Goal: Task Accomplishment & Management: Manage account settings

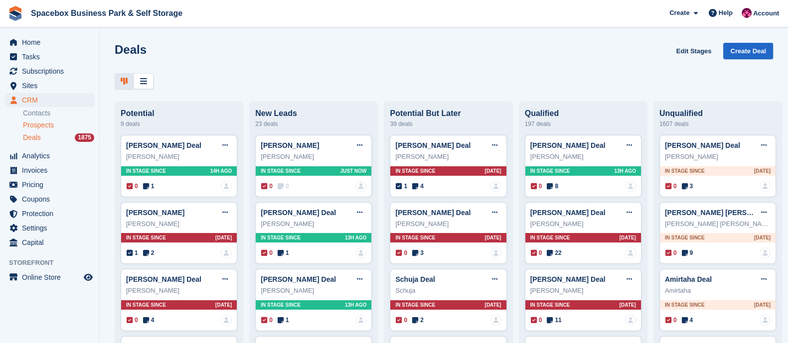
click at [37, 125] on span "Prospects" at bounding box center [38, 125] width 31 height 9
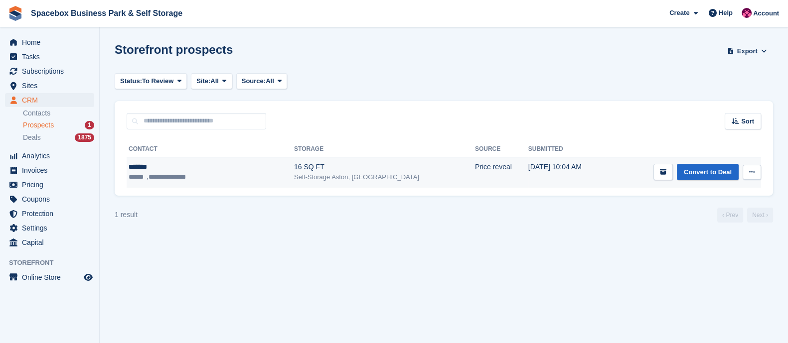
click at [294, 174] on div "Self-Storage Aston, [GEOGRAPHIC_DATA]" at bounding box center [384, 177] width 181 height 10
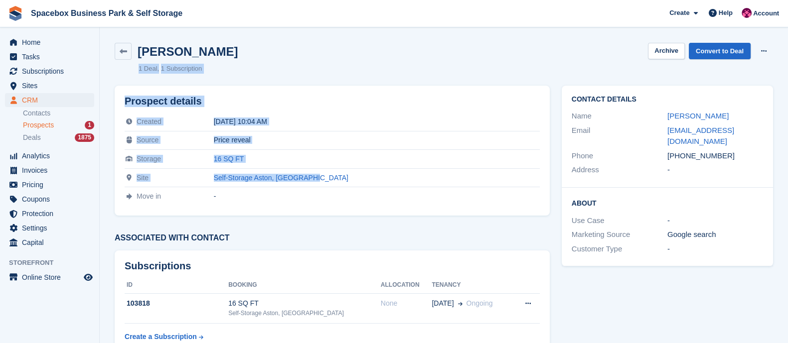
drag, startPoint x: 347, startPoint y: 175, endPoint x: 132, endPoint y: 69, distance: 239.7
click at [132, 69] on div "[PERSON_NAME] Archive Convert to Deal Delete prospect 1 Deal 1 Subscription Pro…" at bounding box center [444, 297] width 659 height 520
click at [242, 61] on div "[PERSON_NAME] Archive Convert to Deal Delete prospect 1 Deal 1 Subscription" at bounding box center [444, 58] width 671 height 43
drag, startPoint x: 348, startPoint y: 181, endPoint x: 129, endPoint y: 46, distance: 257.4
click at [129, 46] on div "[PERSON_NAME] Archive Convert to Deal Delete prospect 1 Deal 1 Subscription Pro…" at bounding box center [444, 297] width 659 height 520
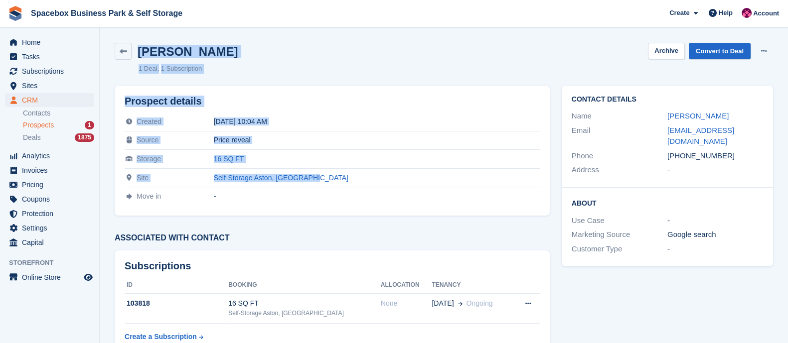
click at [268, 69] on ul "1 Deal 1 Subscription" at bounding box center [298, 69] width 319 height 10
drag, startPoint x: 342, startPoint y: 180, endPoint x: 145, endPoint y: 39, distance: 242.2
click at [145, 39] on div "Chau Vu Archive Convert to Deal Delete prospect 1 Deal 1 Subscription Prospect …" at bounding box center [444, 297] width 659 height 520
click at [233, 65] on ul "1 Deal 1 Subscription" at bounding box center [298, 69] width 319 height 10
drag, startPoint x: 142, startPoint y: 53, endPoint x: 356, endPoint y: 165, distance: 242.4
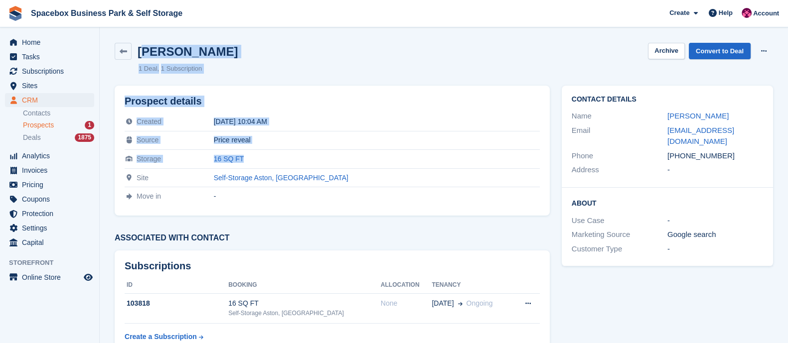
click at [356, 165] on div "Chau Vu Archive Convert to Deal Delete prospect 1 Deal 1 Subscription Prospect …" at bounding box center [444, 297] width 659 height 520
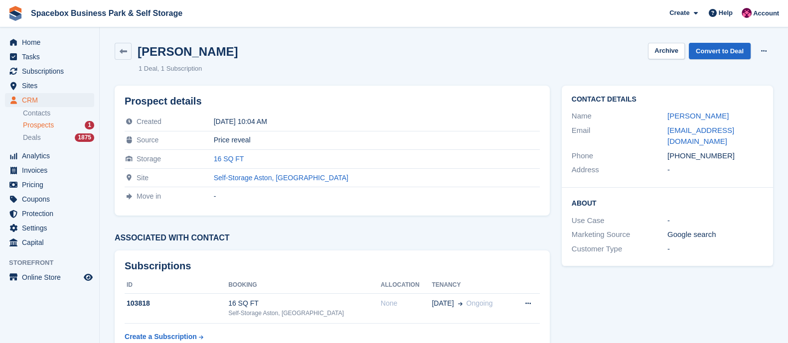
click at [346, 178] on div "Self-Storage Aston, [GEOGRAPHIC_DATA]" at bounding box center [377, 178] width 326 height 8
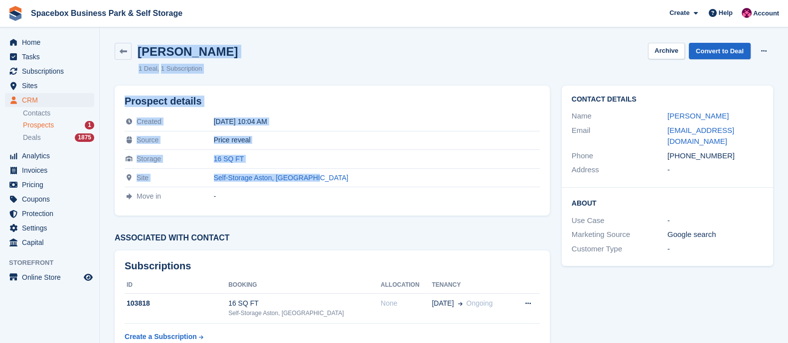
drag, startPoint x: 346, startPoint y: 178, endPoint x: 137, endPoint y: 49, distance: 245.3
click at [137, 49] on div "Chau Vu Archive Convert to Deal Delete prospect 1 Deal 1 Subscription Prospect …" at bounding box center [444, 297] width 659 height 520
click at [285, 67] on ul "1 Deal 1 Subscription" at bounding box center [298, 69] width 319 height 10
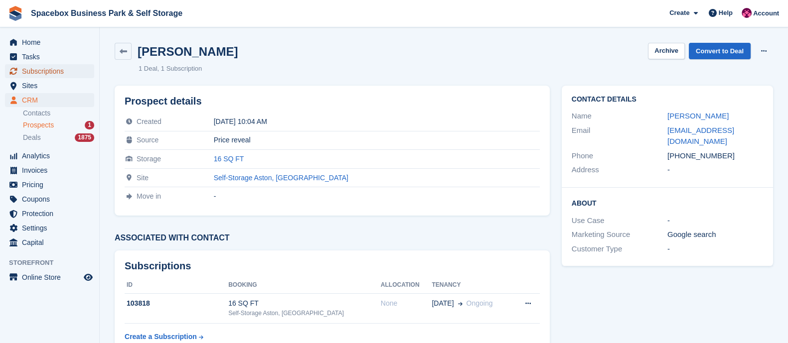
click at [53, 69] on span "Subscriptions" at bounding box center [52, 71] width 60 height 14
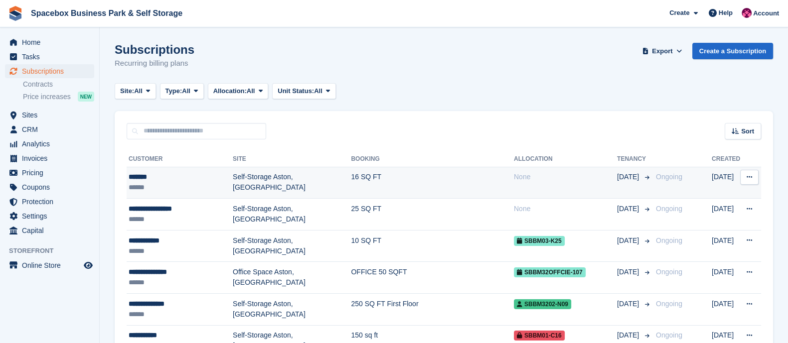
click at [290, 189] on td "Self-Storage Aston, [GEOGRAPHIC_DATA]" at bounding box center [292, 183] width 118 height 32
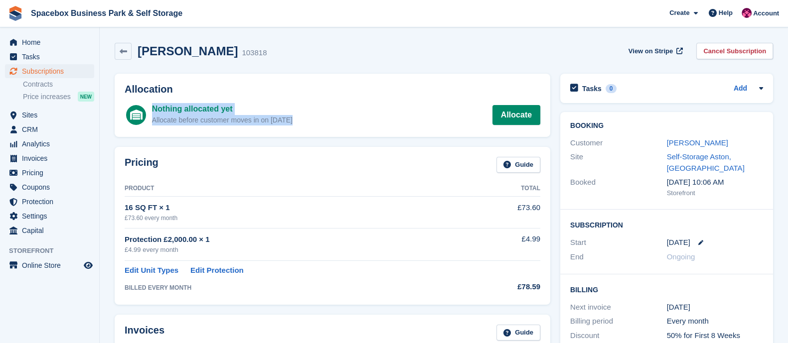
drag, startPoint x: 298, startPoint y: 121, endPoint x: 151, endPoint y: 103, distance: 148.1
click at [151, 103] on div "Nothing allocated yet Allocate before customer moves in on [DATE] Allocate" at bounding box center [333, 114] width 416 height 26
click at [296, 104] on div "Nothing allocated yet Allocate before customer moves in on 28 Aug Allocate" at bounding box center [346, 115] width 388 height 24
drag, startPoint x: 295, startPoint y: 118, endPoint x: 153, endPoint y: 112, distance: 141.7
click at [153, 112] on div "Nothing allocated yet Allocate before customer moves in on 28 Aug Allocate" at bounding box center [346, 115] width 388 height 24
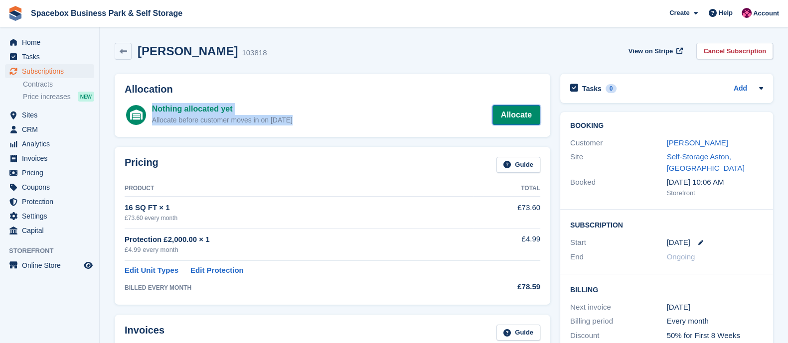
click at [529, 113] on link "Allocate" at bounding box center [517, 115] width 48 height 20
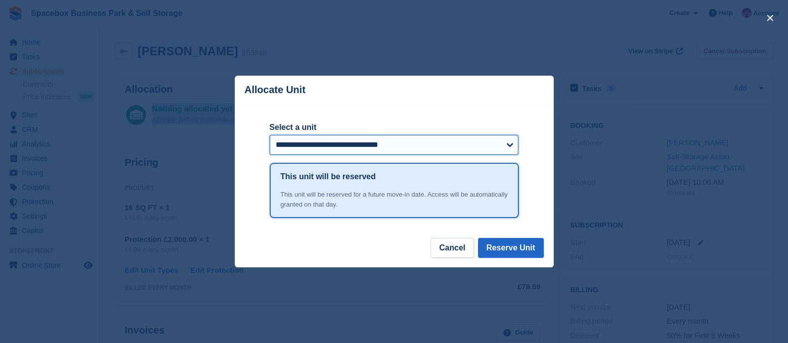
click at [372, 142] on select "**********" at bounding box center [394, 145] width 249 height 20
select select "*****"
click at [270, 136] on select "**********" at bounding box center [394, 145] width 249 height 20
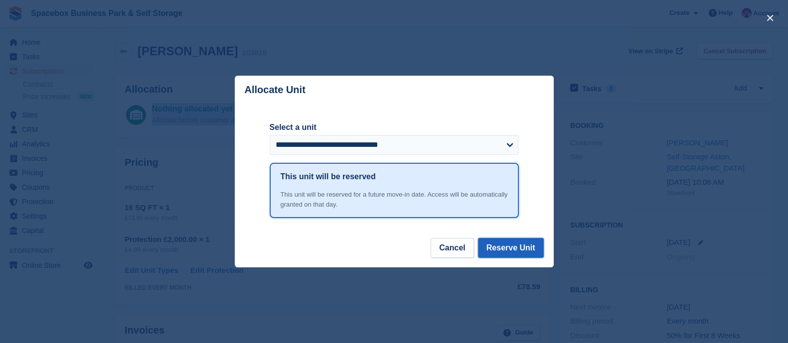
click at [504, 248] on button "Reserve Unit" at bounding box center [511, 248] width 66 height 20
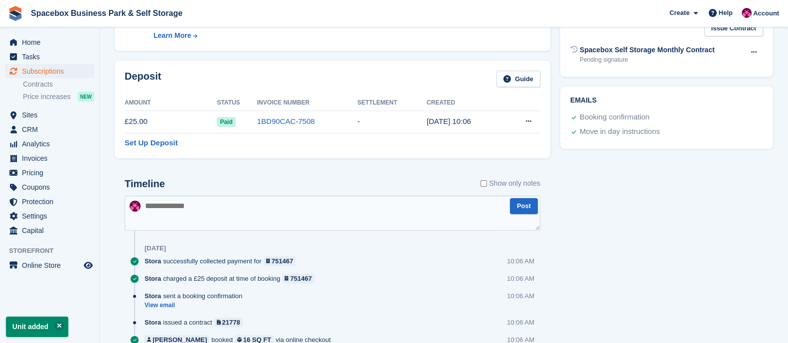
scroll to position [424, 0]
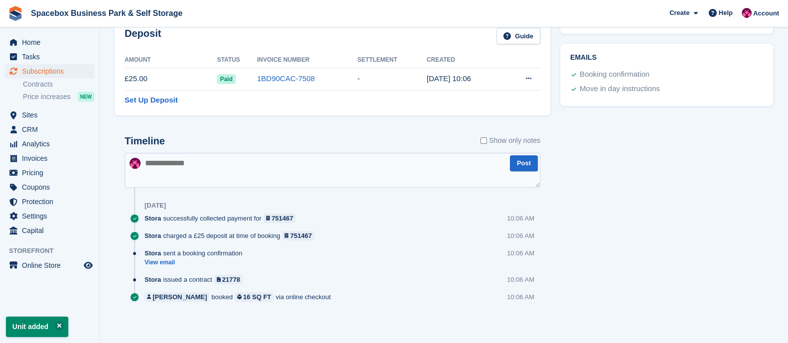
click at [247, 175] on textarea at bounding box center [333, 170] width 416 height 35
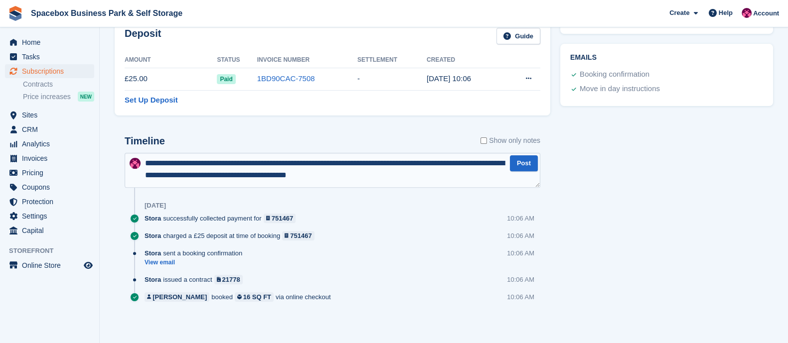
type textarea "**********"
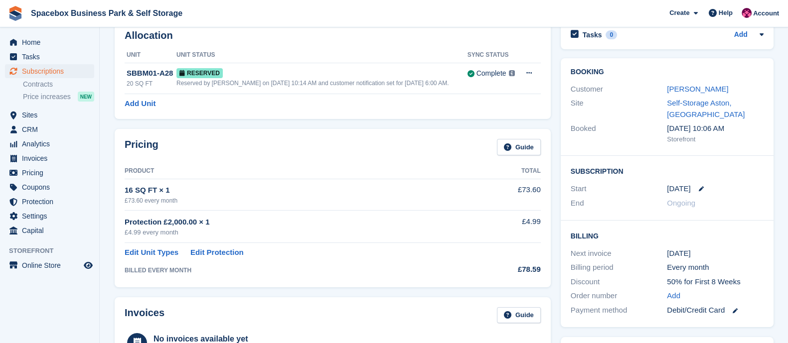
scroll to position [0, 0]
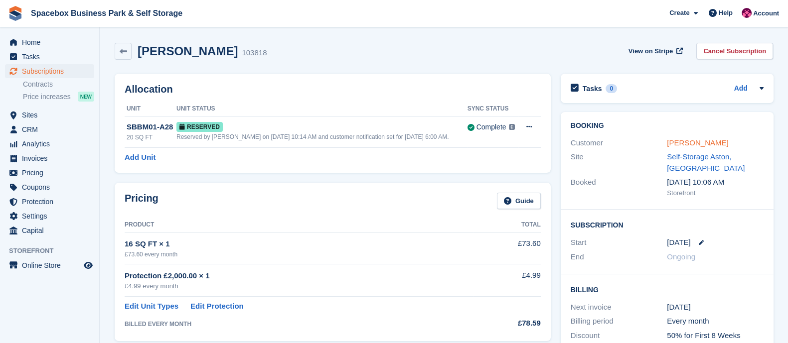
click at [675, 143] on link "[PERSON_NAME]" at bounding box center [697, 143] width 61 height 8
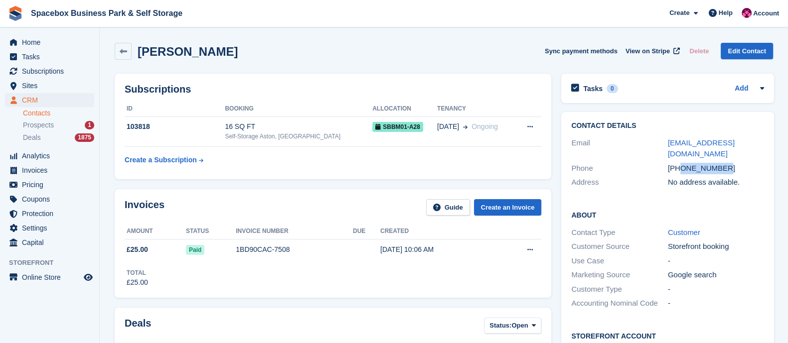
drag, startPoint x: 679, startPoint y: 169, endPoint x: 734, endPoint y: 165, distance: 55.4
click at [734, 165] on div "[PHONE_NUMBER]" at bounding box center [716, 168] width 97 height 11
copy div "7856539694"
